Goal: Task Accomplishment & Management: Use online tool/utility

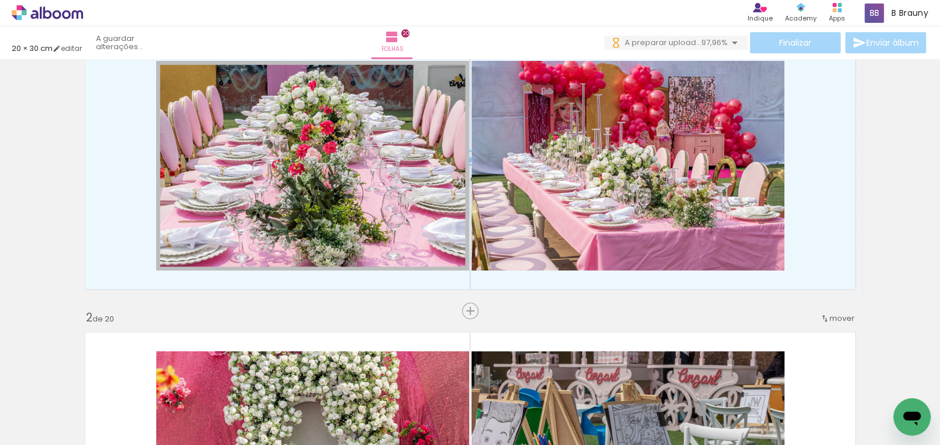
scroll to position [0, 2567]
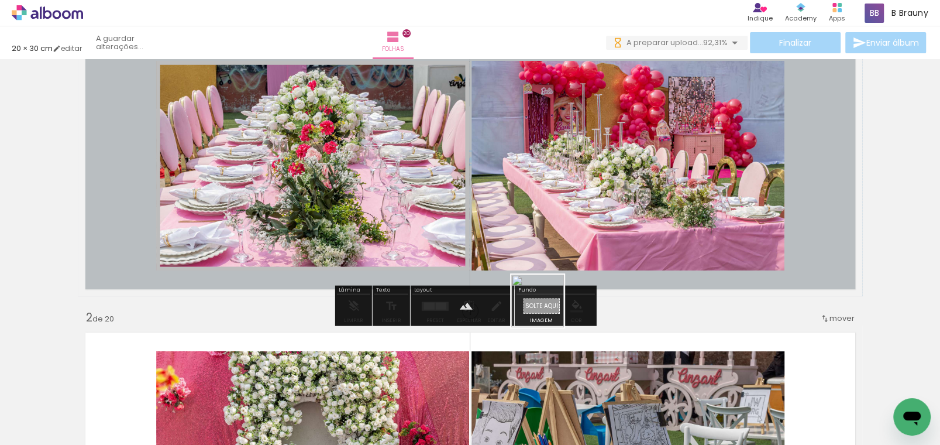
drag, startPoint x: 706, startPoint y: 418, endPoint x: 546, endPoint y: 310, distance: 192.8
click at [546, 310] on quentale-workspace at bounding box center [470, 222] width 940 height 445
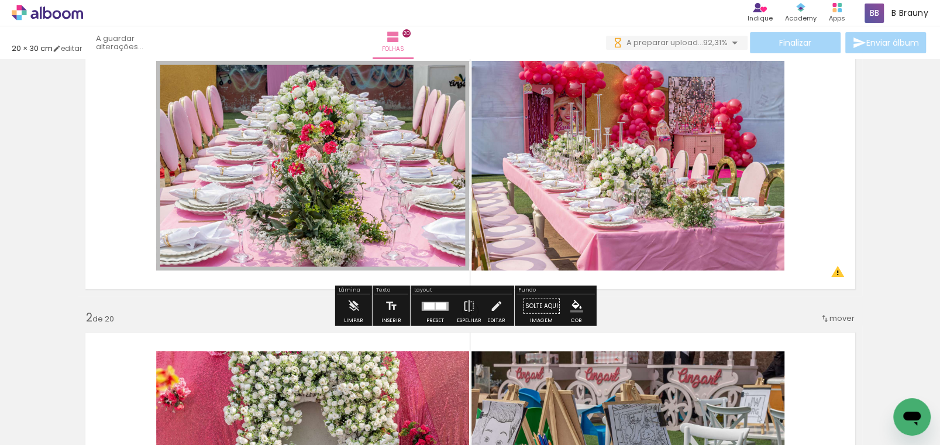
scroll to position [0, 0]
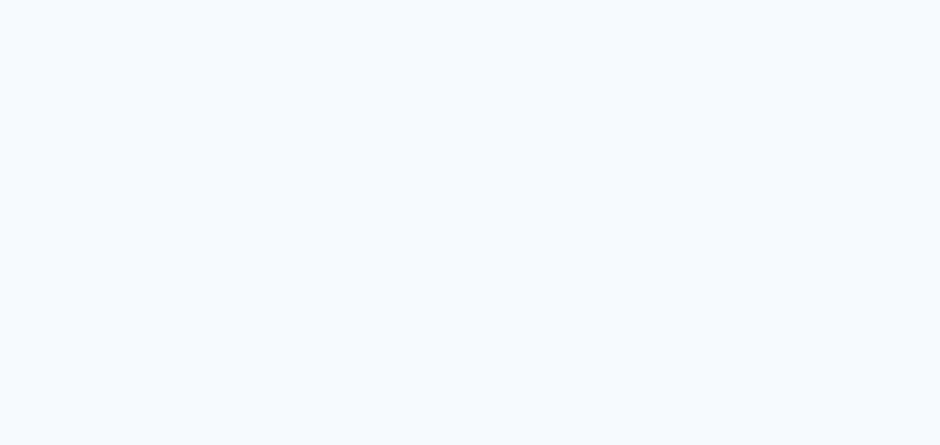
type input "Todas as fotos"
